Goal: Task Accomplishment & Management: Manage account settings

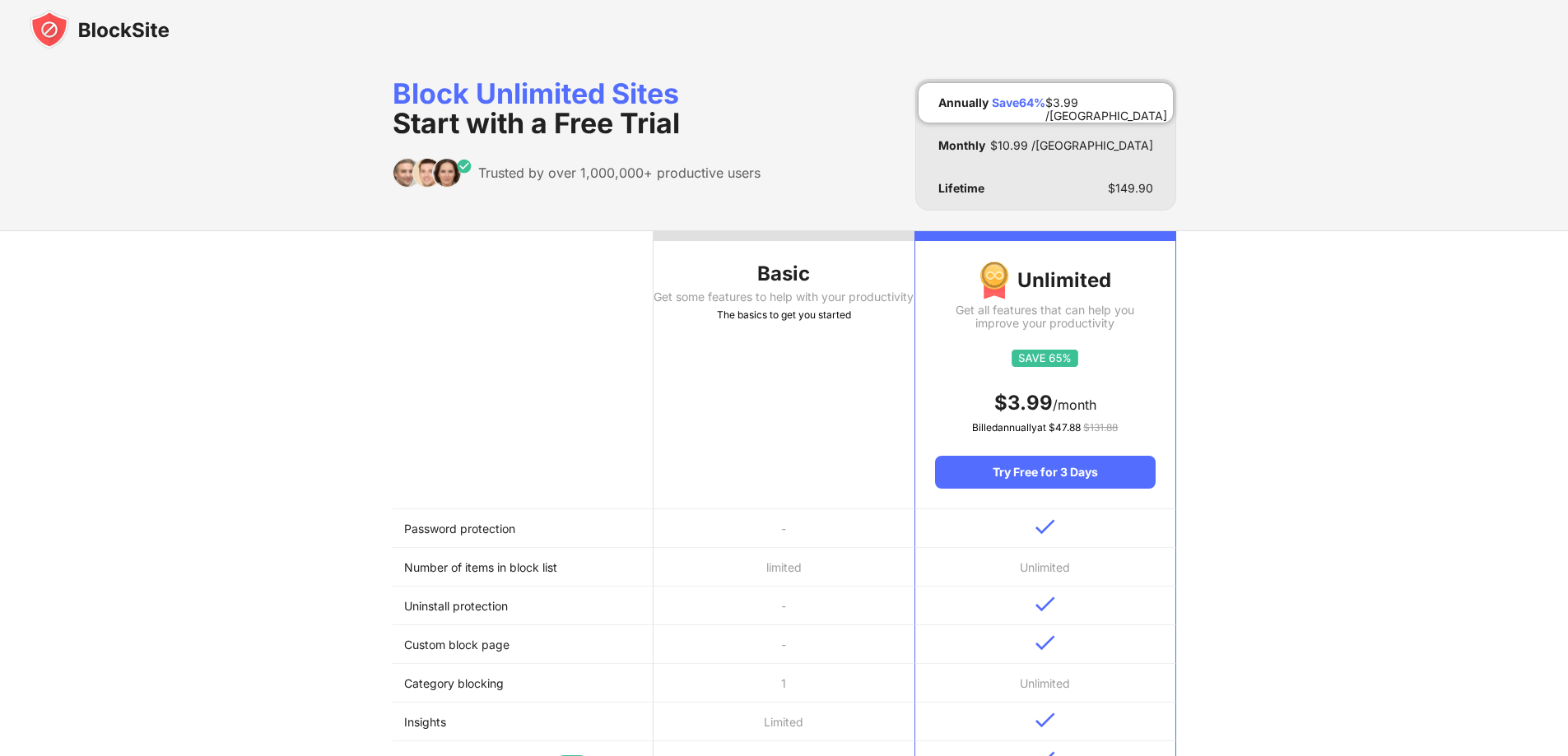
click at [60, 30] on img at bounding box center [100, 30] width 140 height 40
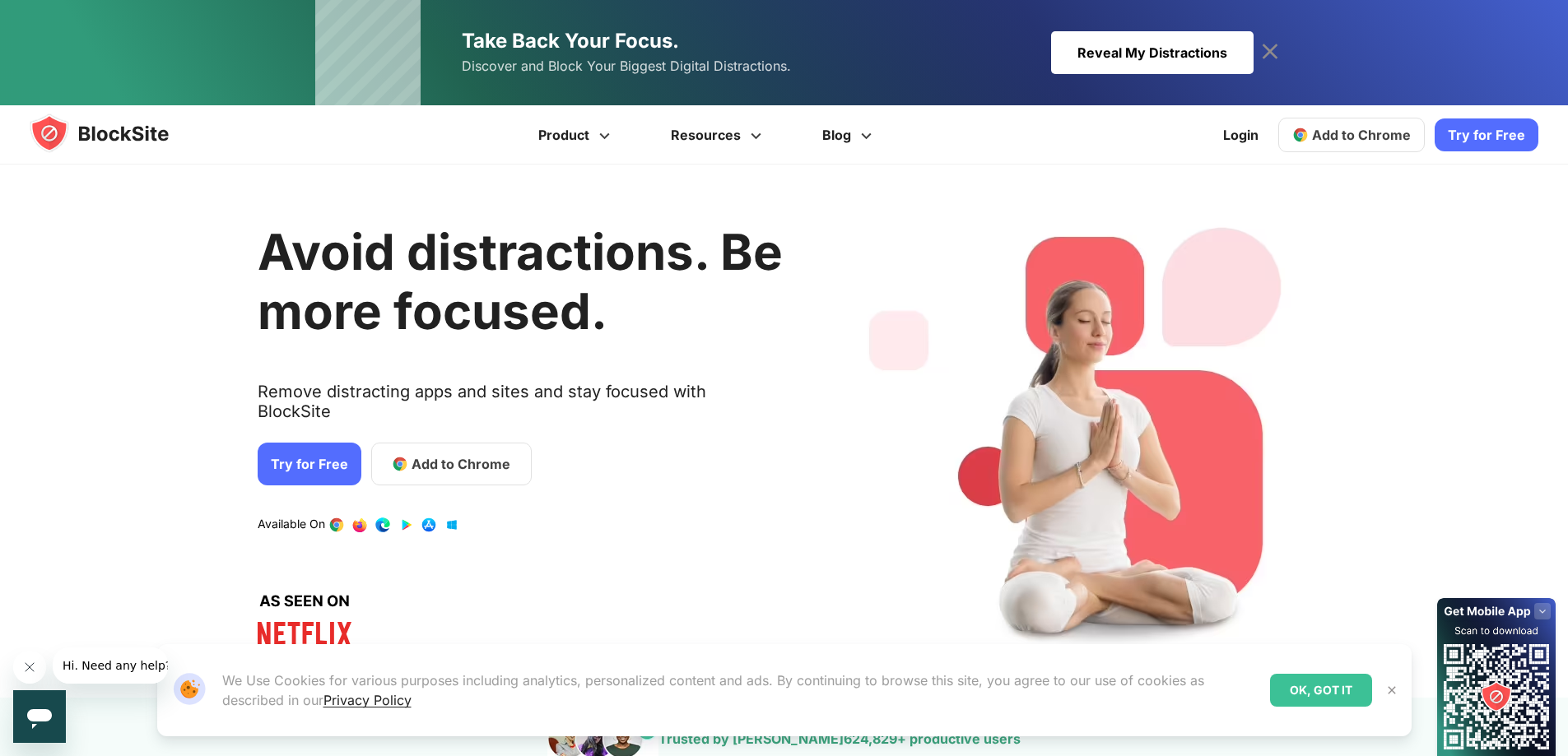
click at [1262, 55] on icon at bounding box center [1270, 52] width 27 height 27
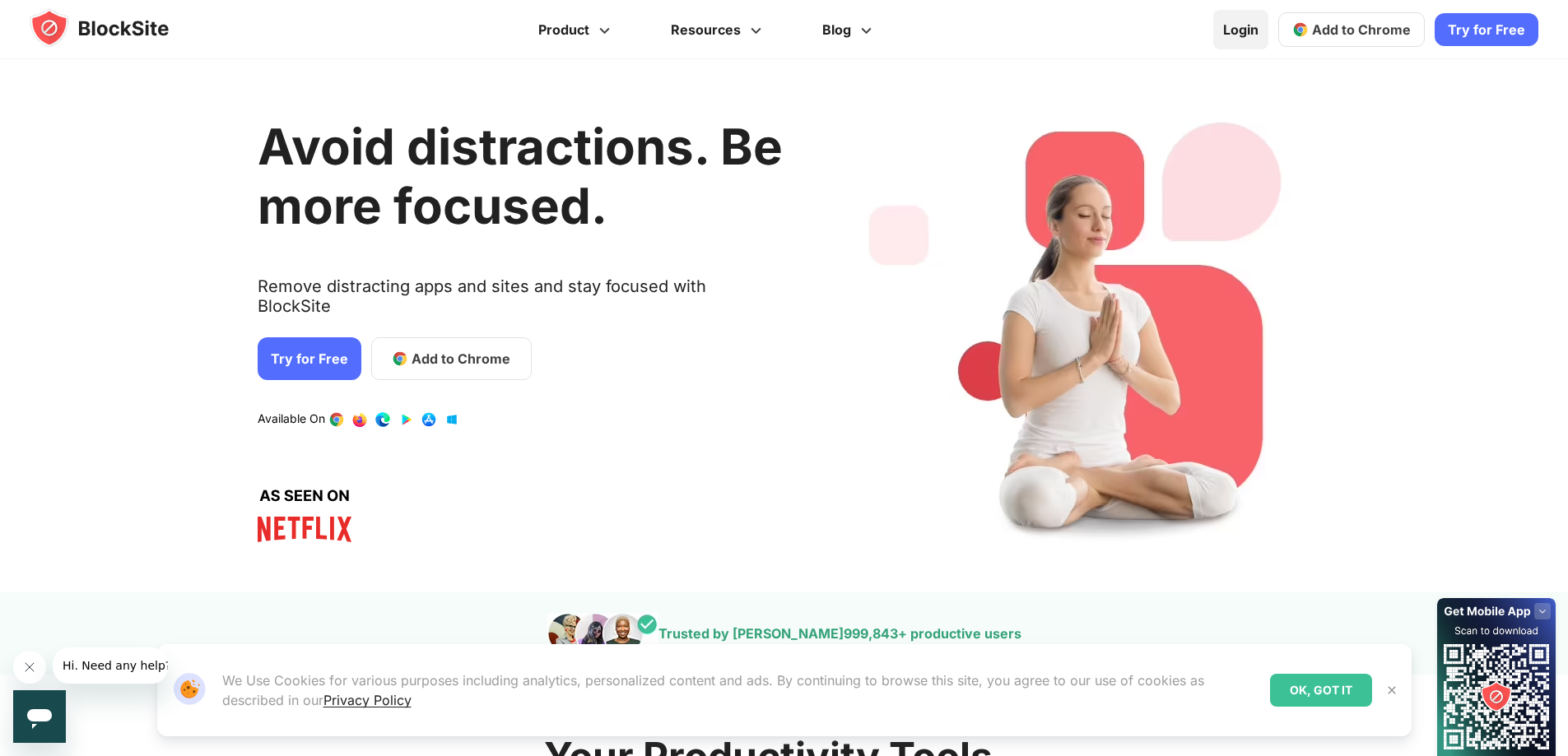
click at [1232, 38] on link "Login" at bounding box center [1241, 30] width 55 height 40
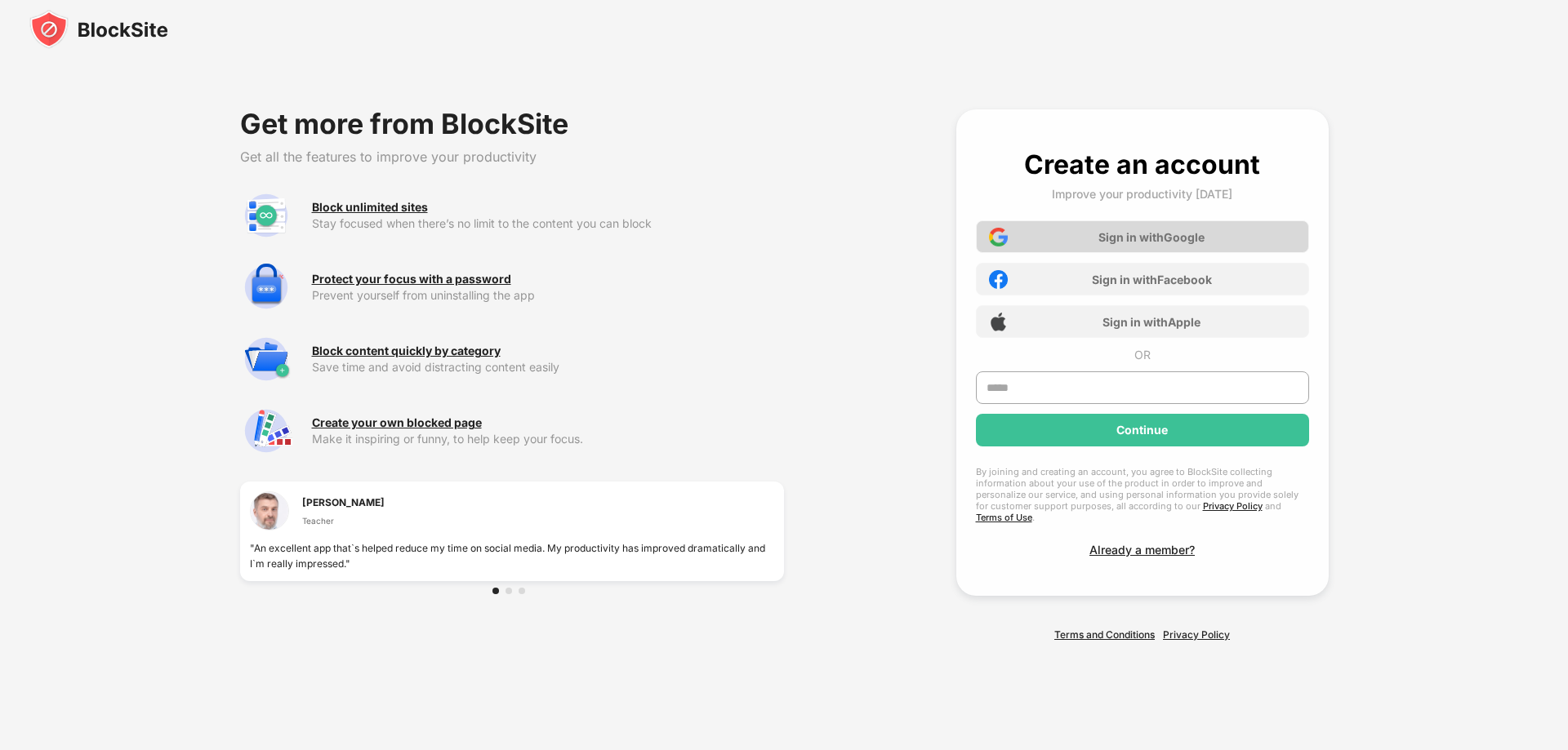
click at [1130, 244] on div "Sign in with Google" at bounding box center [1151, 237] width 106 height 14
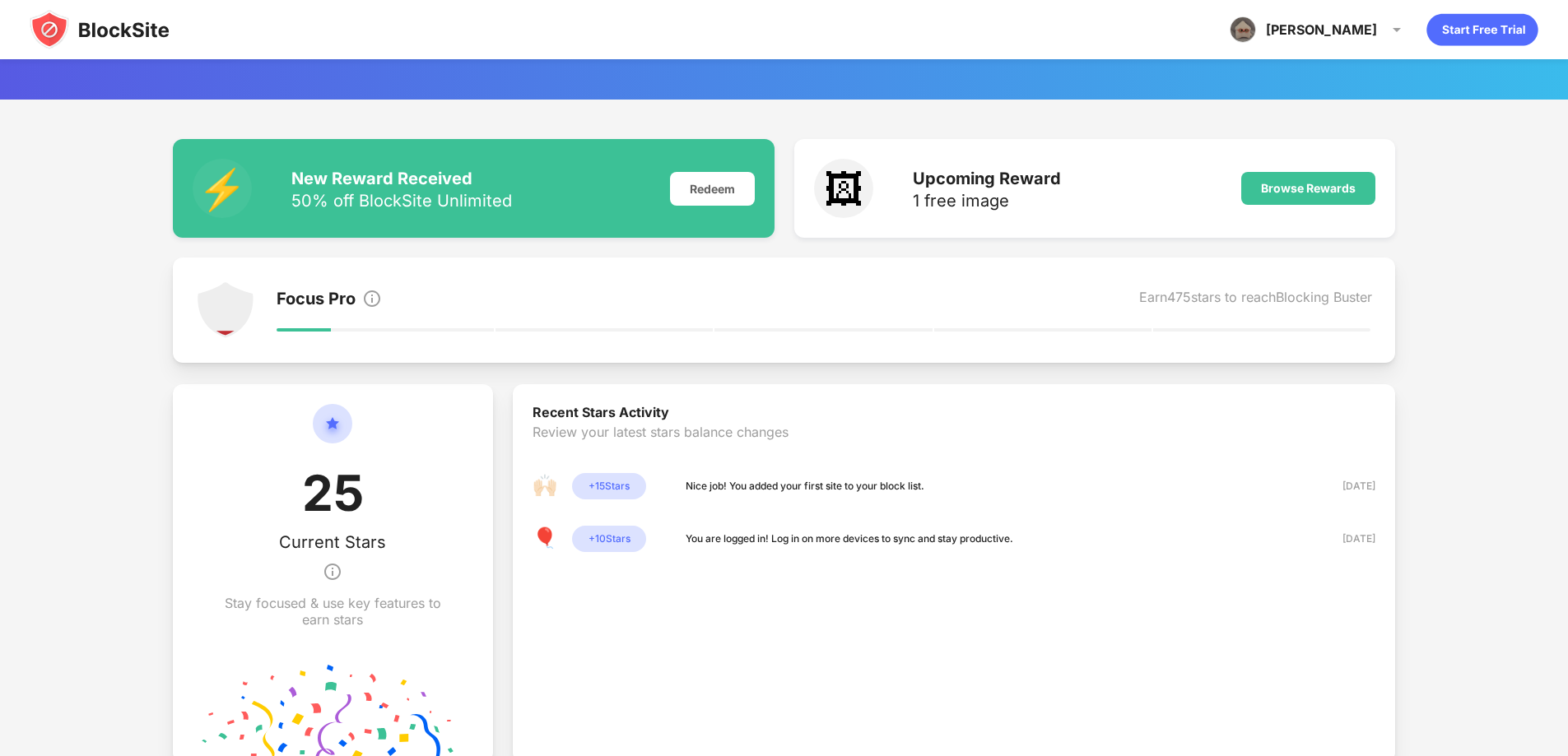
scroll to position [336, 0]
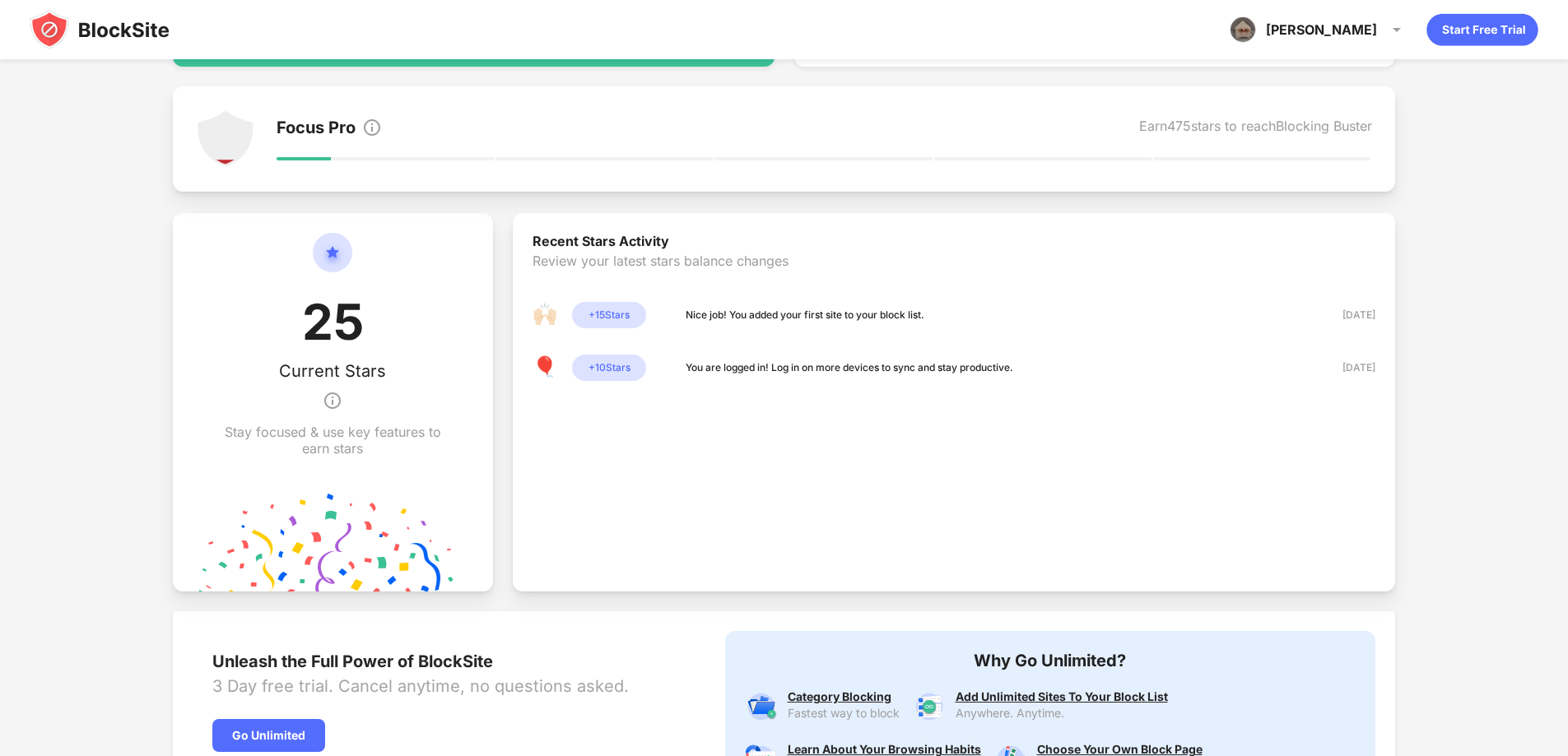
drag, startPoint x: 1464, startPoint y: 439, endPoint x: 1434, endPoint y: 523, distance: 89.2
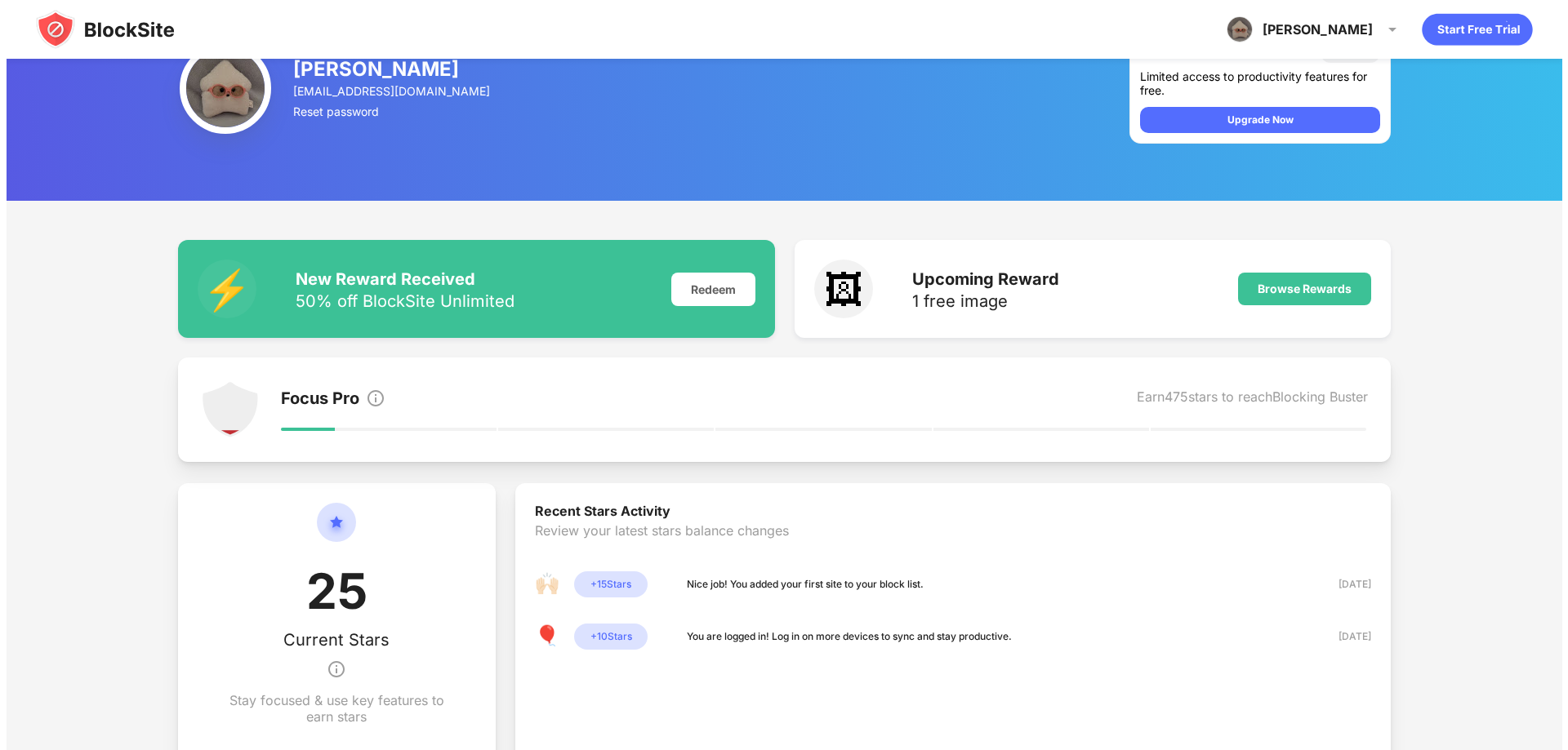
scroll to position [0, 0]
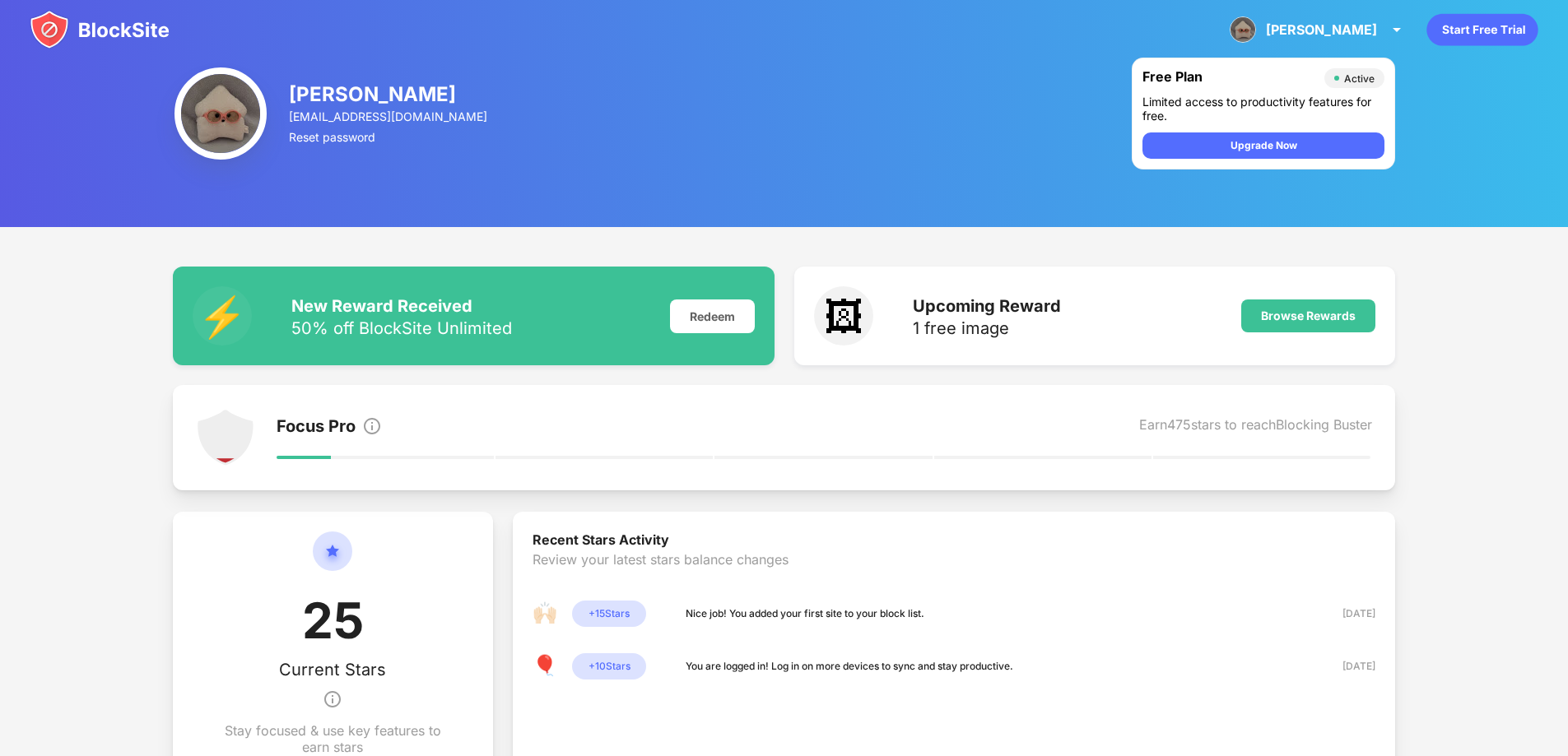
click at [253, 128] on img at bounding box center [220, 113] width 92 height 92
click at [1256, 25] on img at bounding box center [1243, 30] width 27 height 27
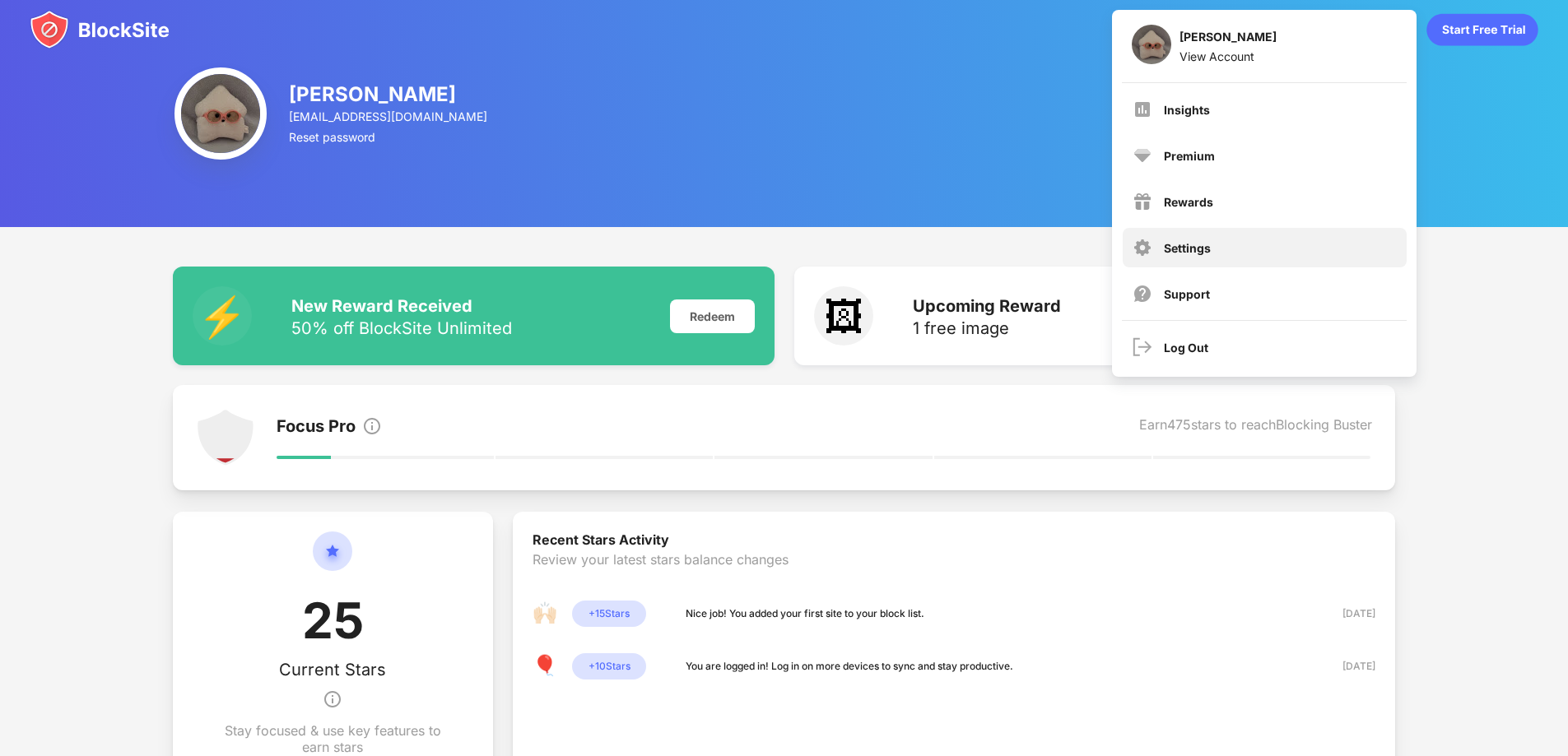
click at [1233, 236] on div "Settings" at bounding box center [1265, 248] width 284 height 40
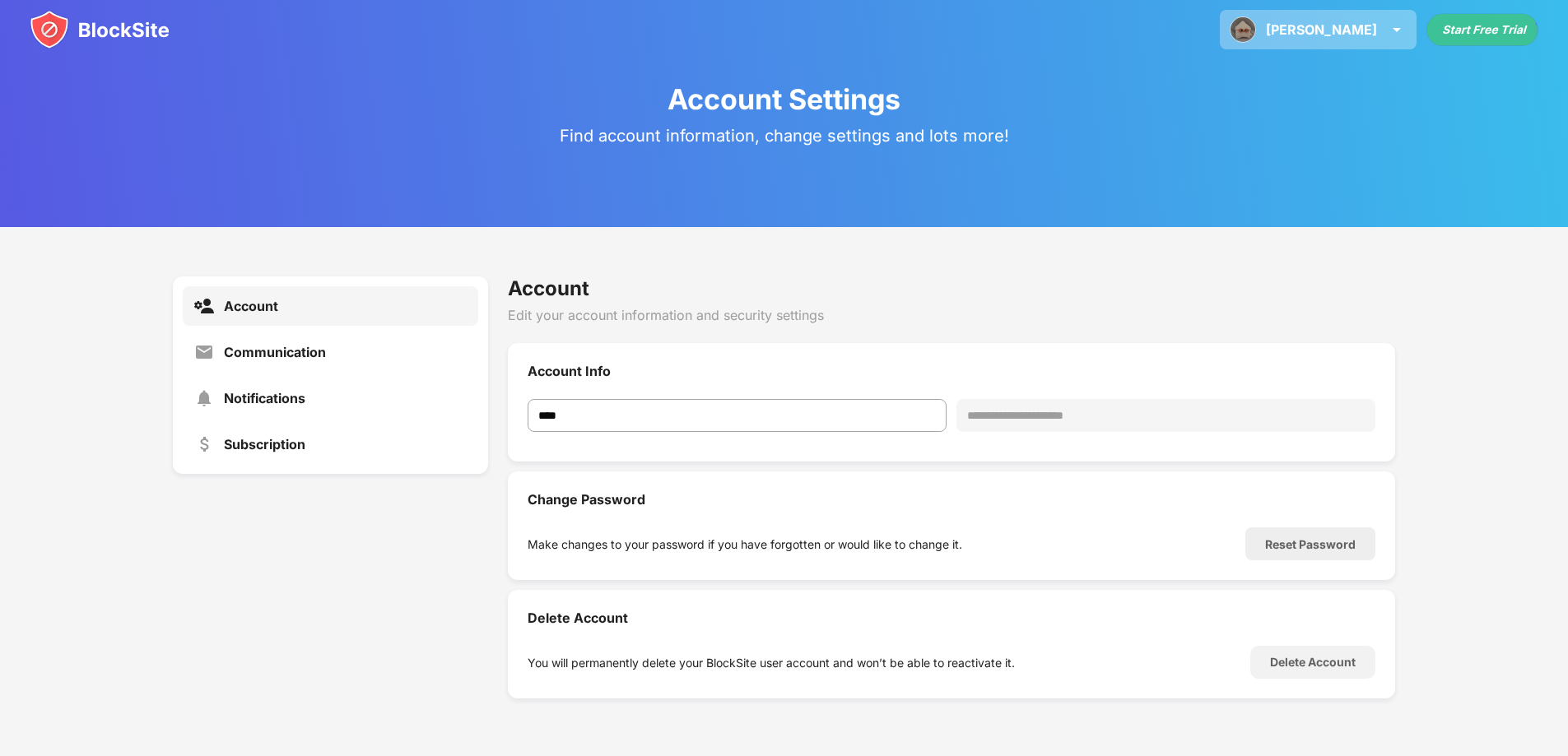
click at [1315, 32] on div "牧野彩香 牧野彩香 View Account Insights Premium Rewards Settings Support Log Out" at bounding box center [1318, 30] width 197 height 40
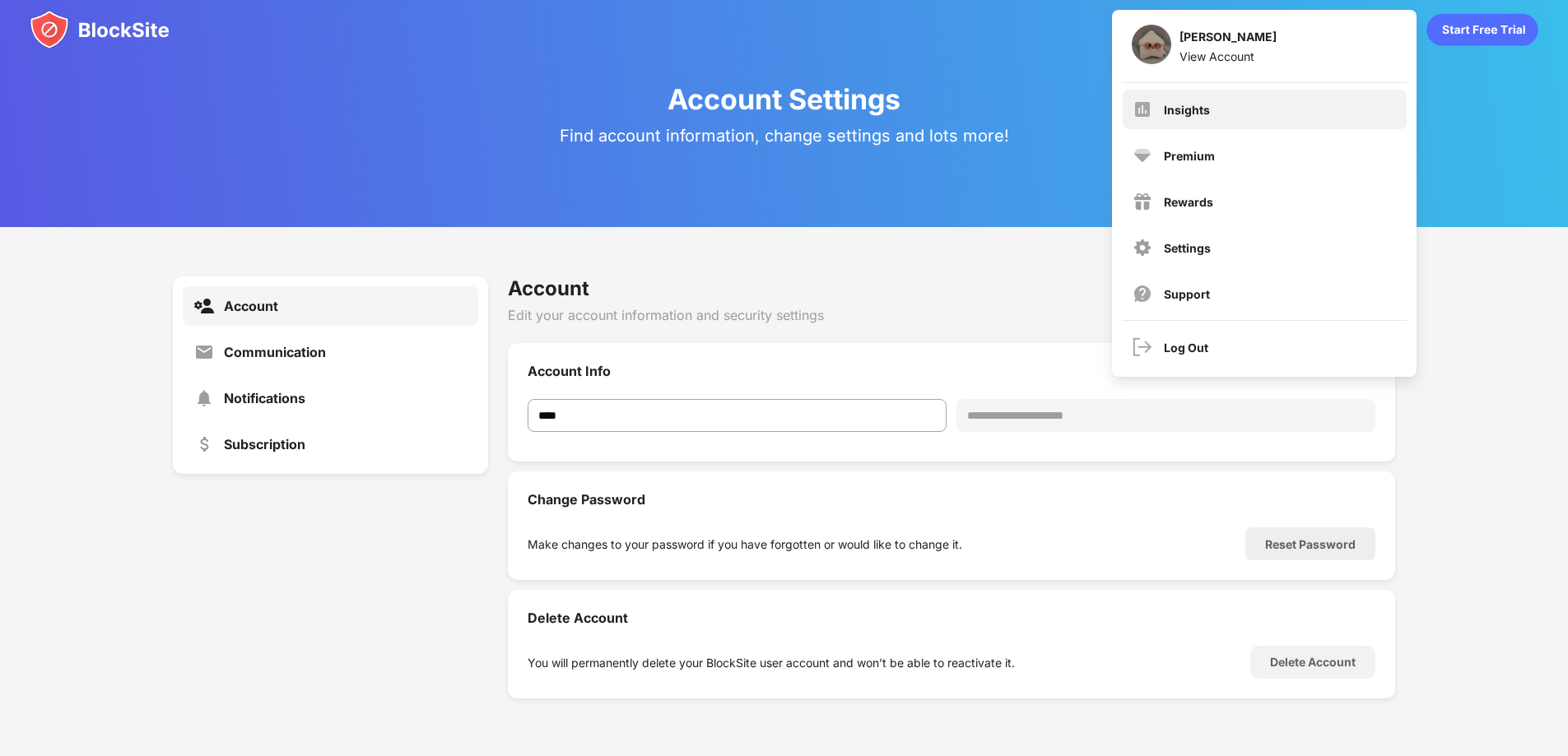
click at [1254, 117] on div "Insights" at bounding box center [1265, 110] width 284 height 40
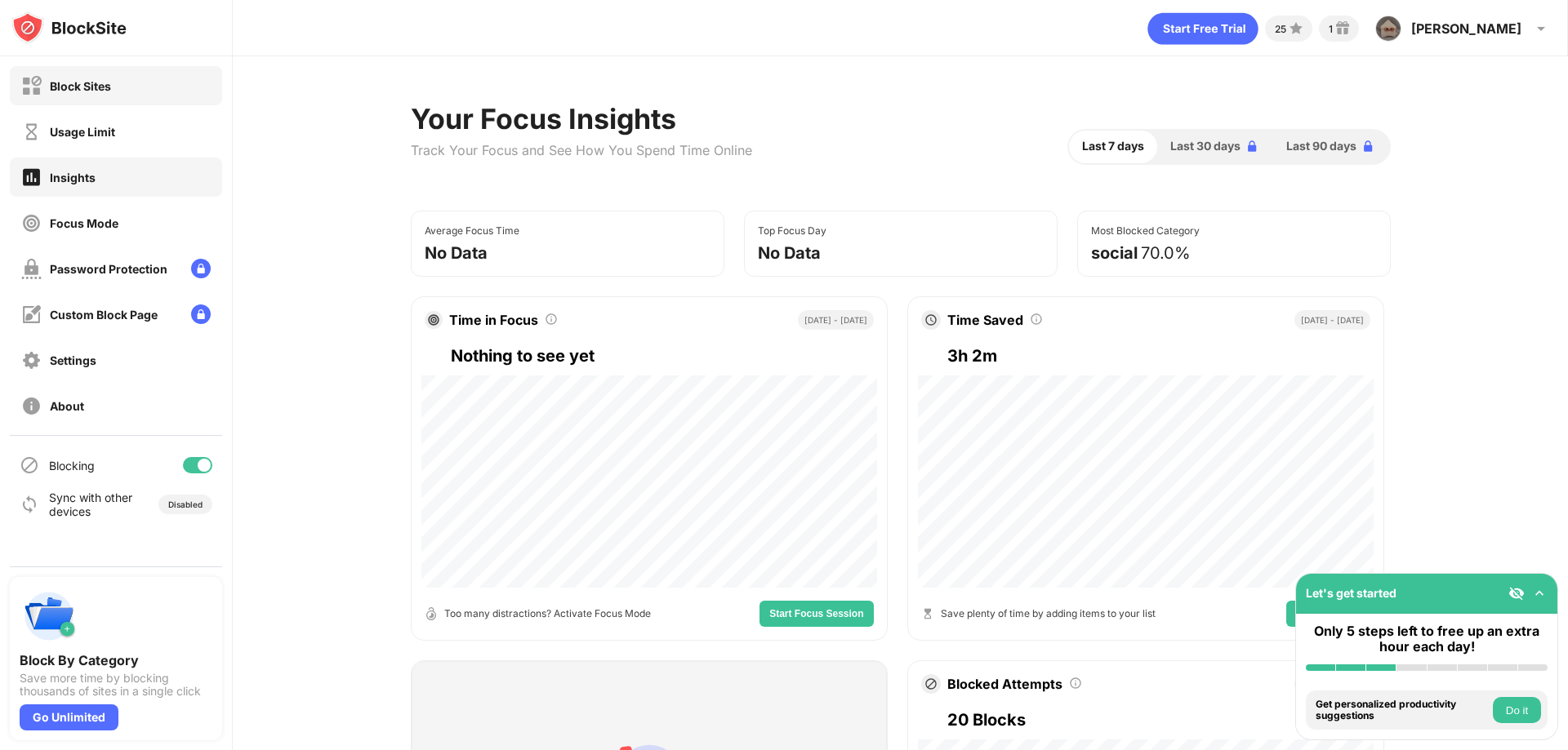
click at [132, 90] on div "Block Sites" at bounding box center [116, 86] width 213 height 40
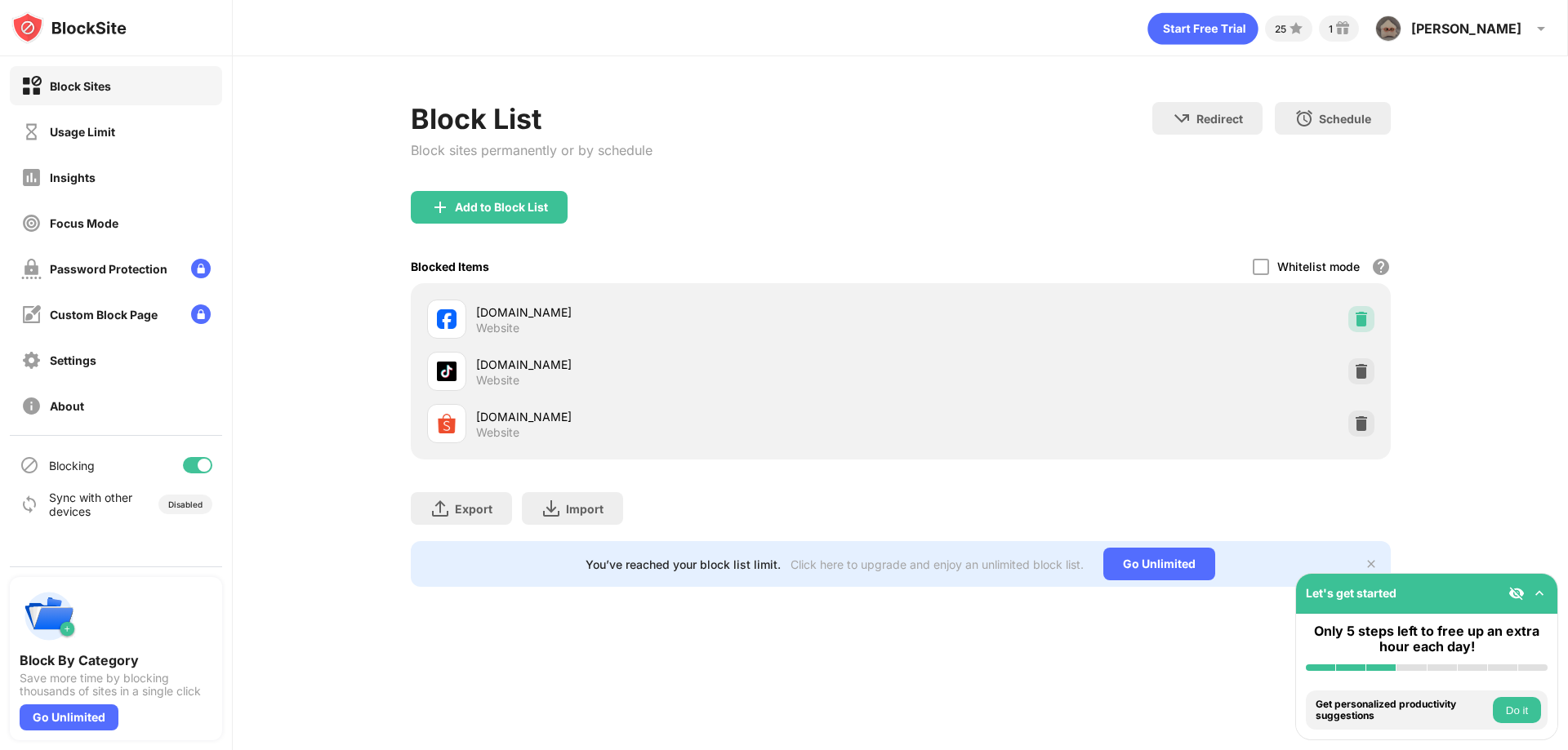
click at [1365, 320] on img at bounding box center [1361, 319] width 16 height 16
